Goal: Check status: Check status

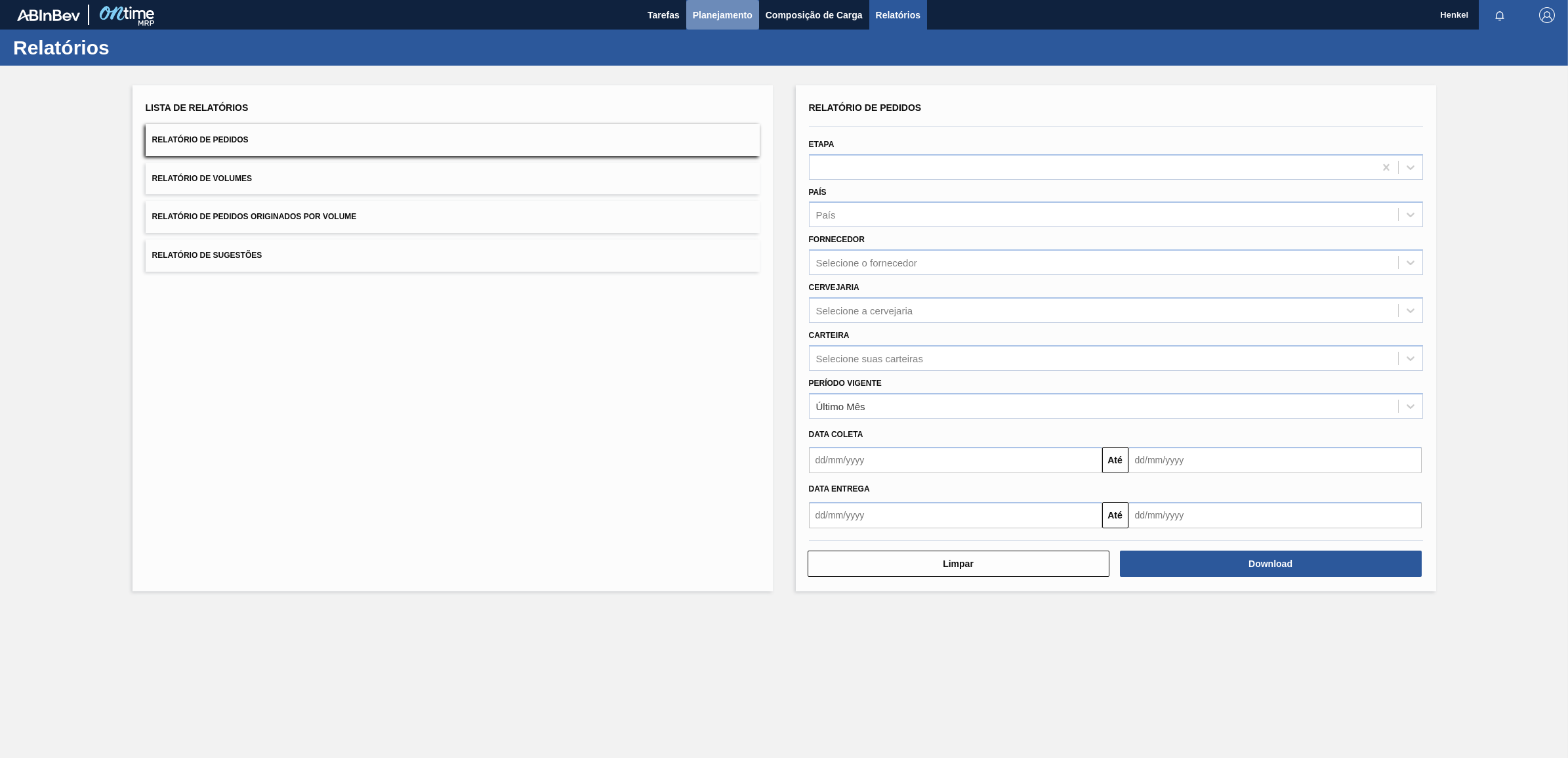
click at [711, 8] on span "Planejamento" at bounding box center [723, 15] width 60 height 15
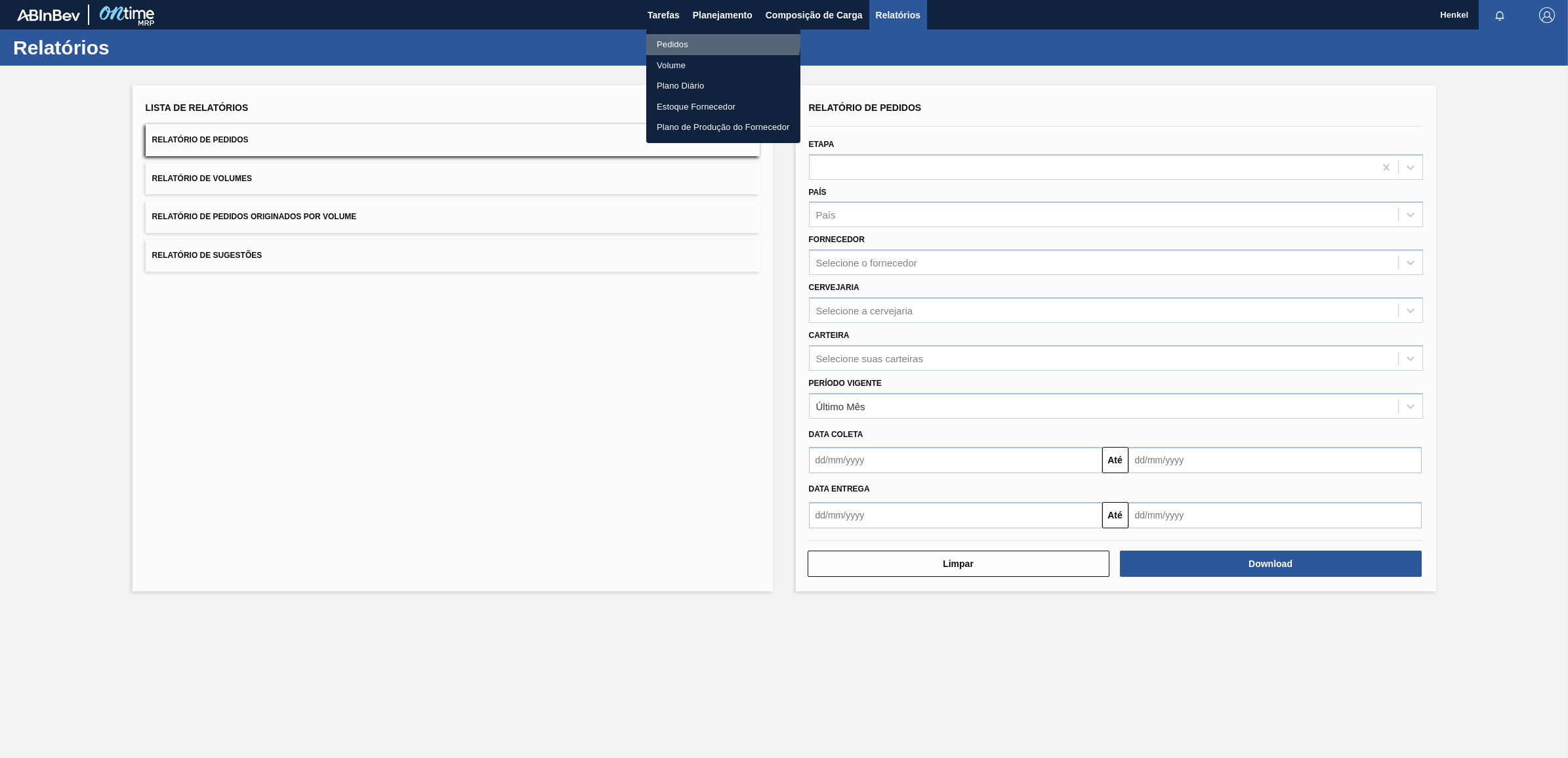
click at [680, 39] on li "Pedidos" at bounding box center [723, 44] width 154 height 21
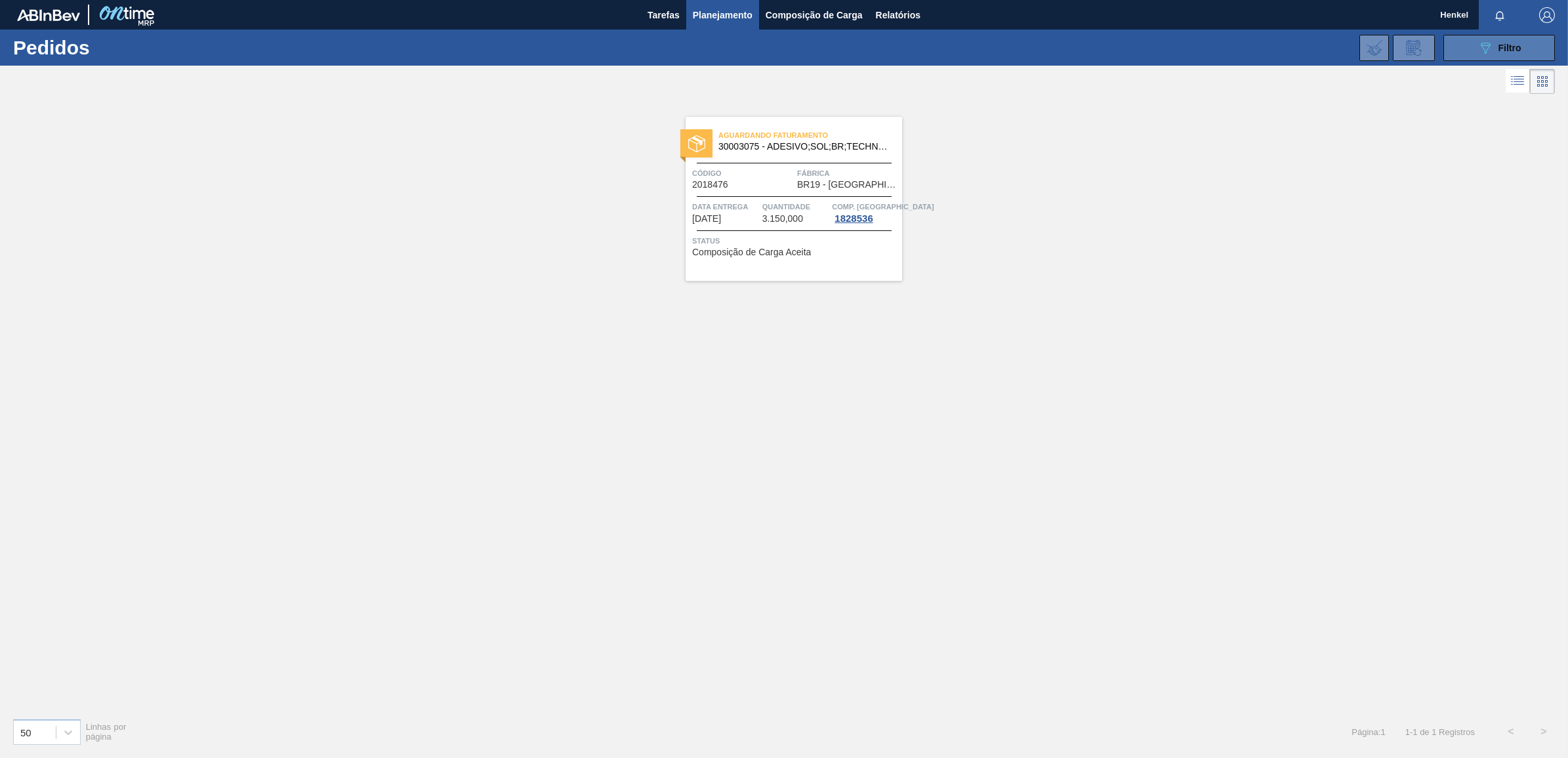
click at [1522, 53] on button "089F7B8B-B2A5-4AFE-B5C0-19BA573D28AC Filtro" at bounding box center [1499, 47] width 111 height 26
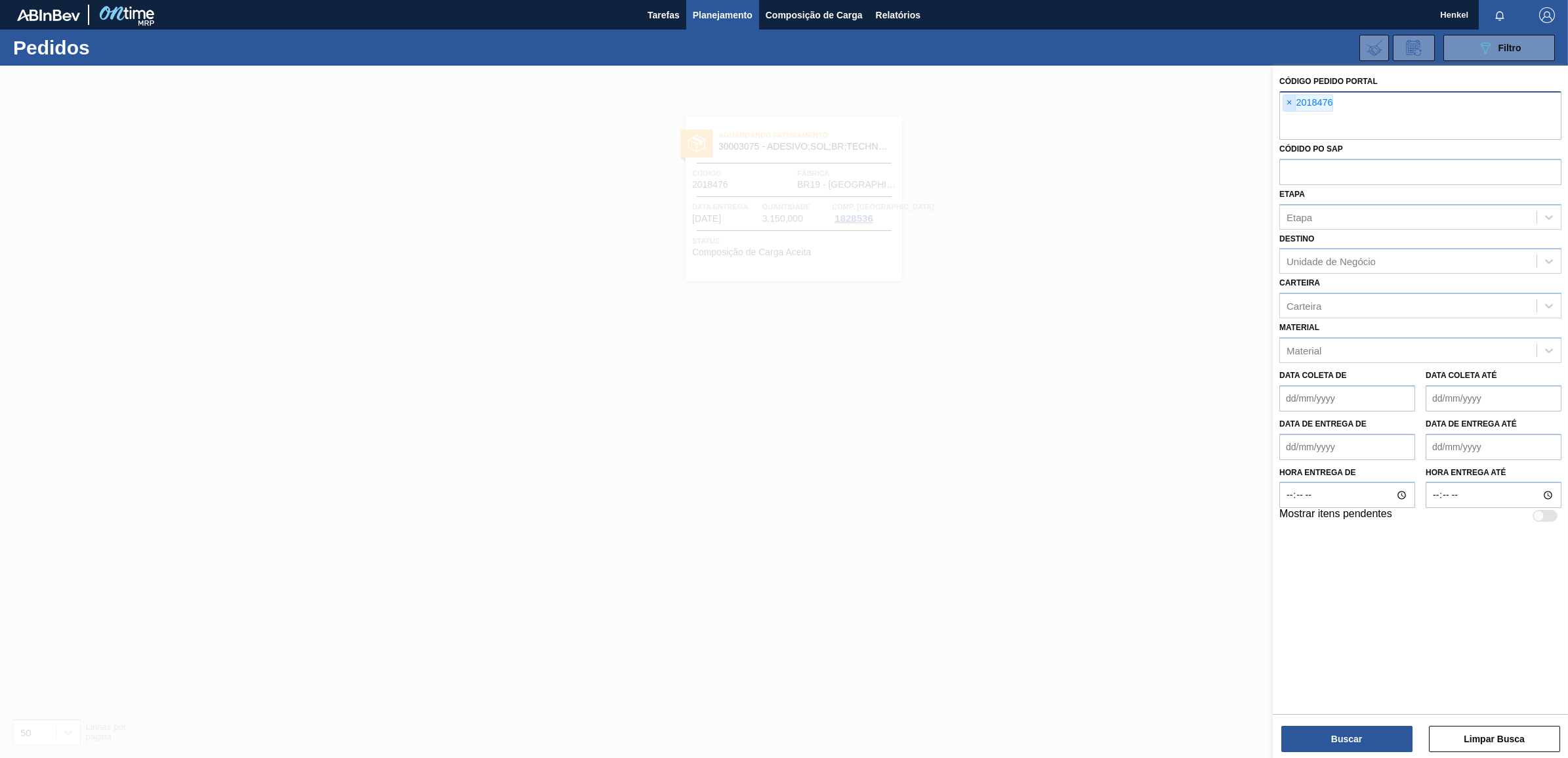
click at [1290, 101] on span "×" at bounding box center [1290, 103] width 13 height 15
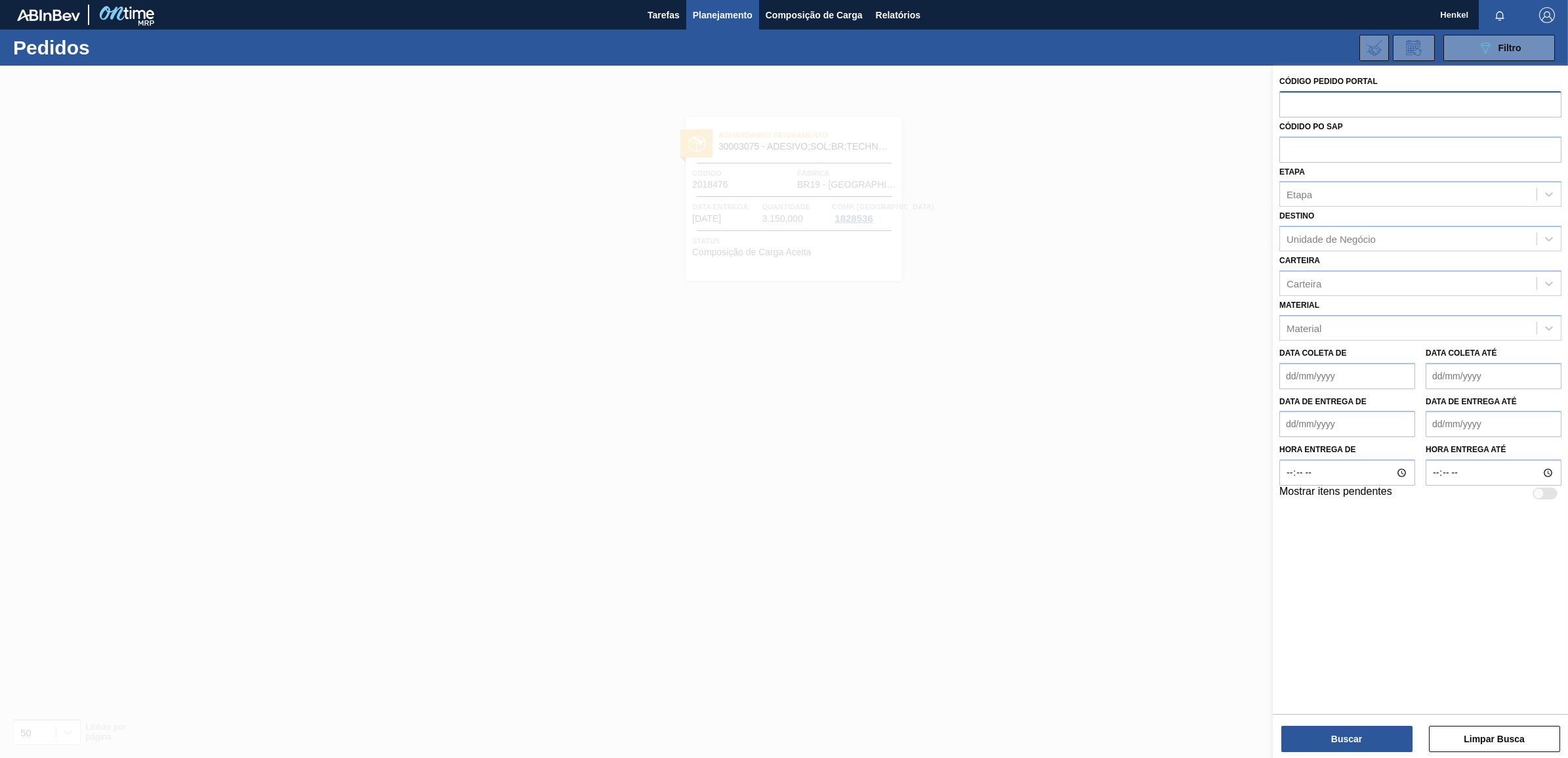
paste input "text"
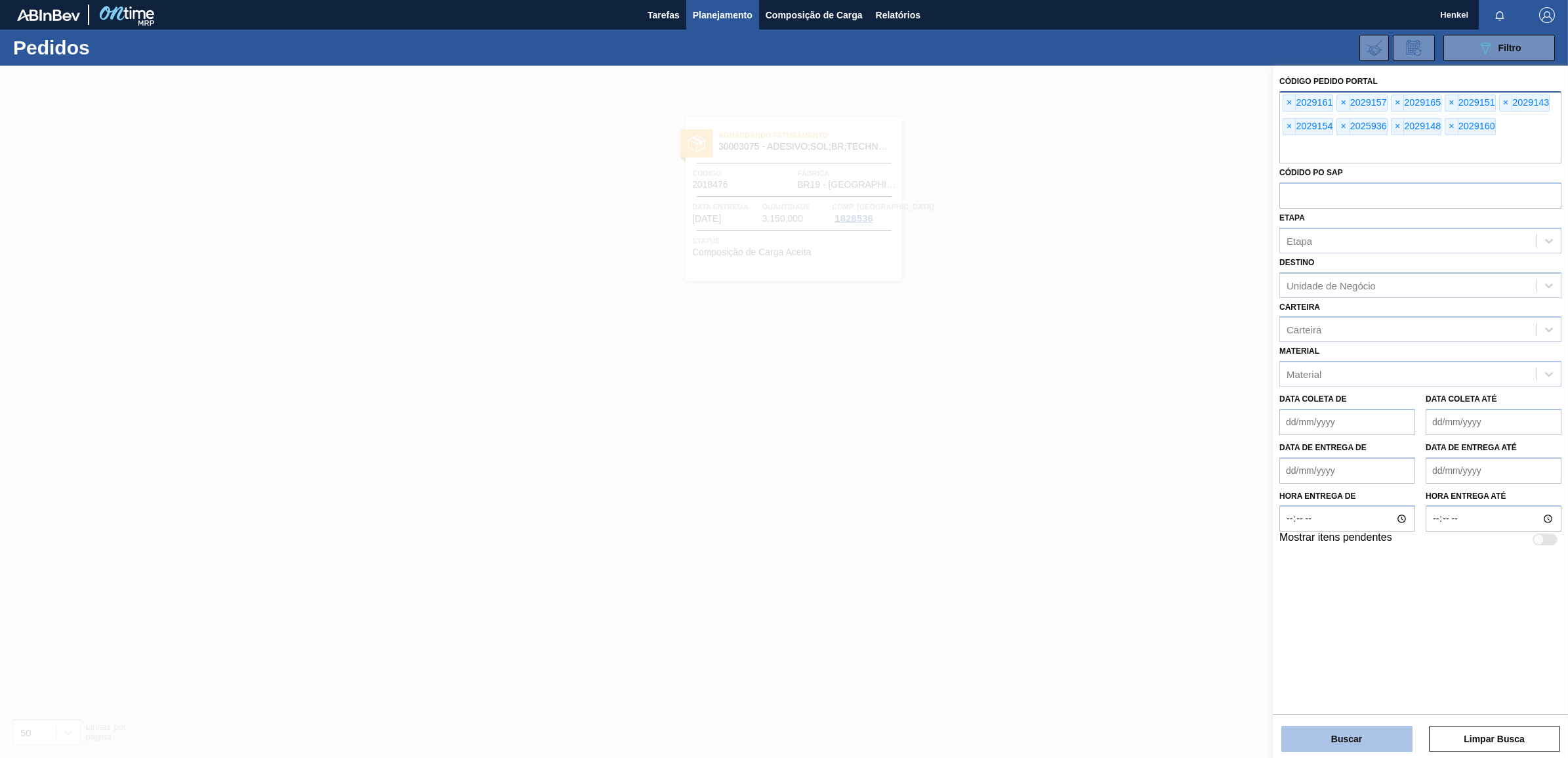
click at [1357, 733] on button "Buscar" at bounding box center [1347, 738] width 131 height 26
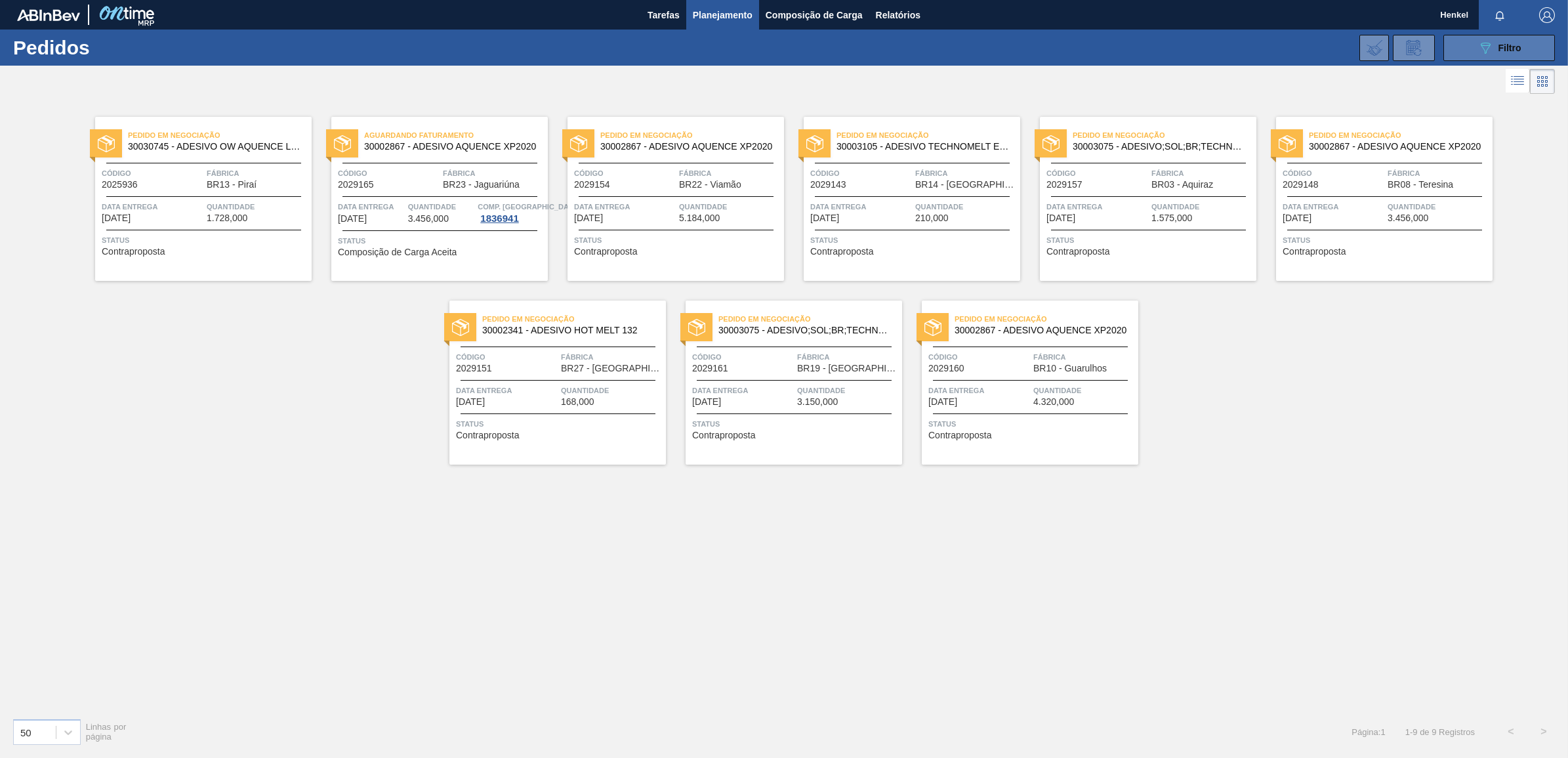
click at [1500, 44] on span "Filtro" at bounding box center [1510, 48] width 23 height 11
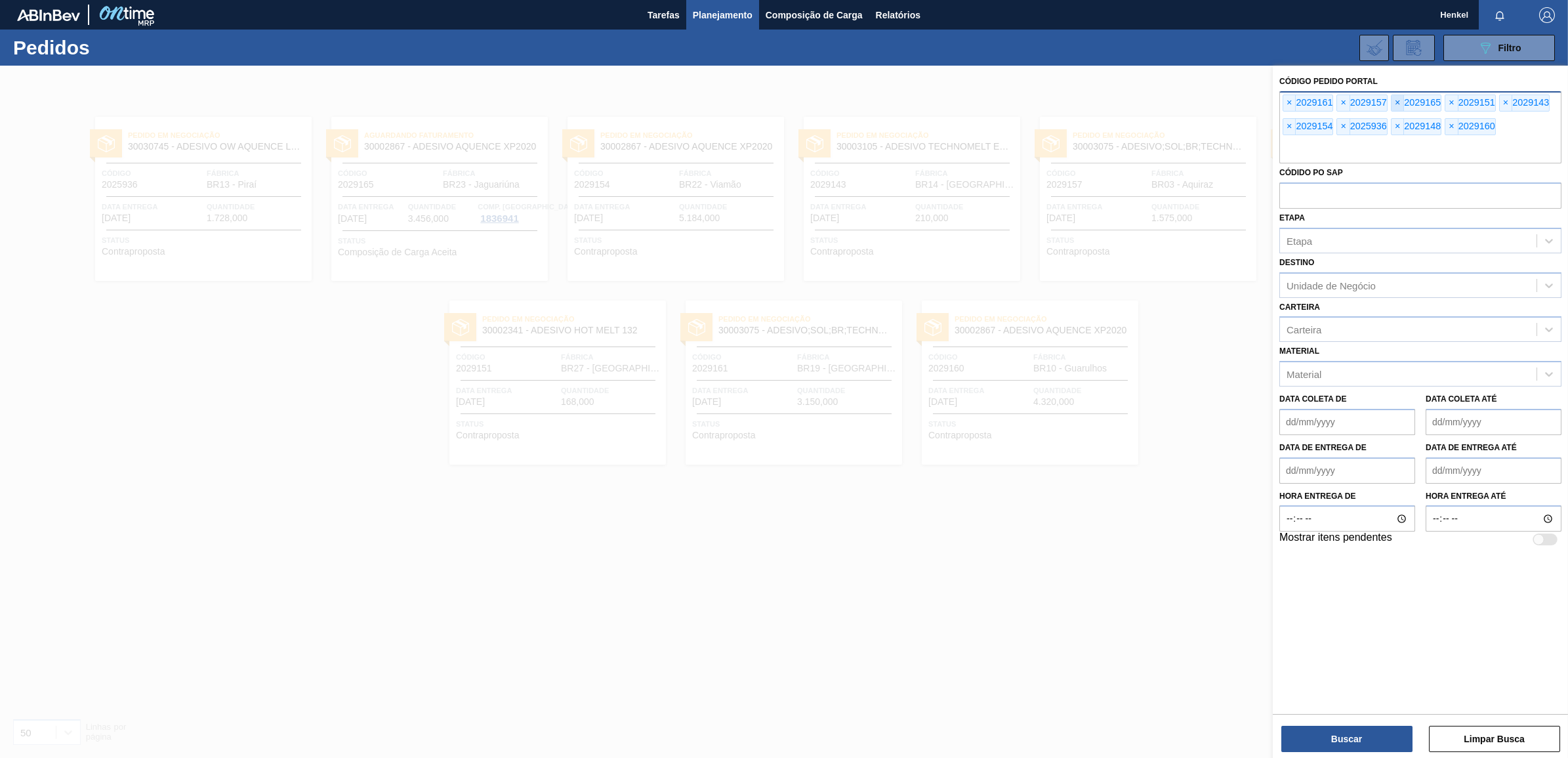
click at [1399, 102] on span "×" at bounding box center [1398, 103] width 13 height 15
click at [1314, 728] on button "Buscar" at bounding box center [1347, 738] width 131 height 26
